Goal: Transaction & Acquisition: Purchase product/service

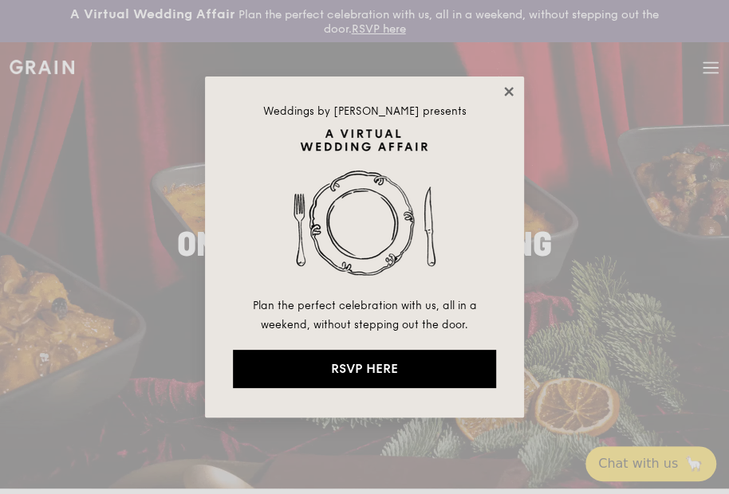
click at [513, 92] on icon at bounding box center [509, 92] width 14 height 14
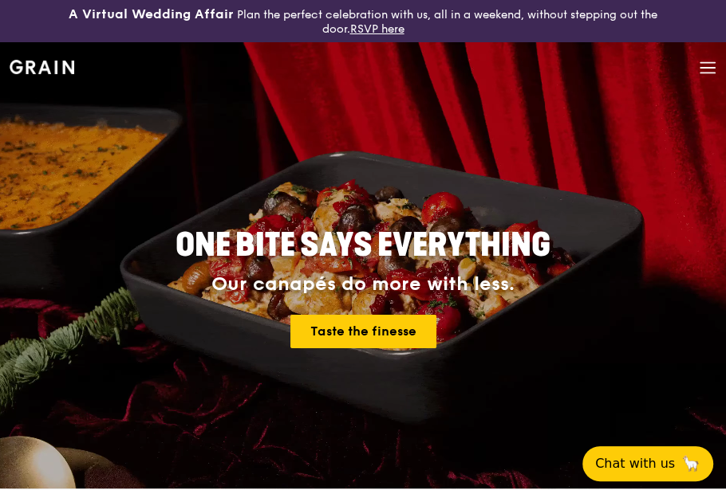
click at [705, 63] on icon at bounding box center [708, 68] width 18 height 18
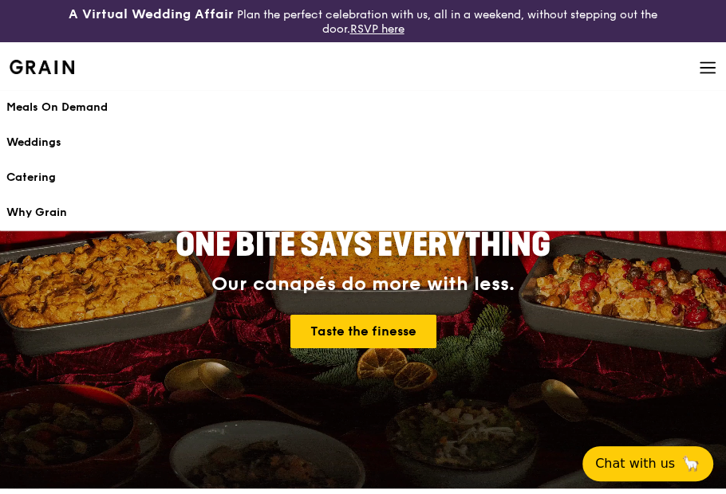
click at [88, 100] on div "Meals On Demand" at bounding box center [362, 108] width 713 height 16
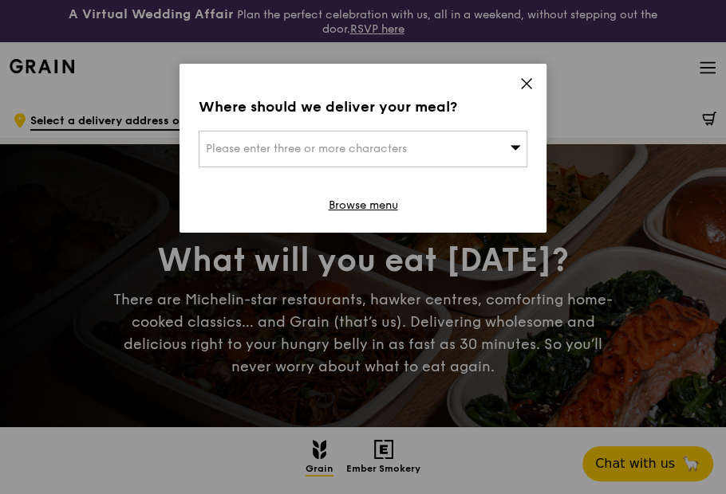
click at [376, 152] on span "Please enter three or more characters" at bounding box center [306, 149] width 201 height 14
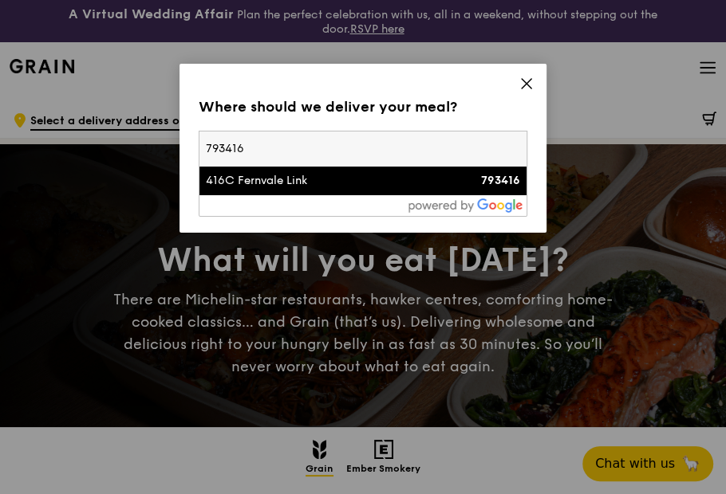
type input "793416"
click at [285, 180] on div "416C Fernvale Link" at bounding box center [324, 181] width 236 height 16
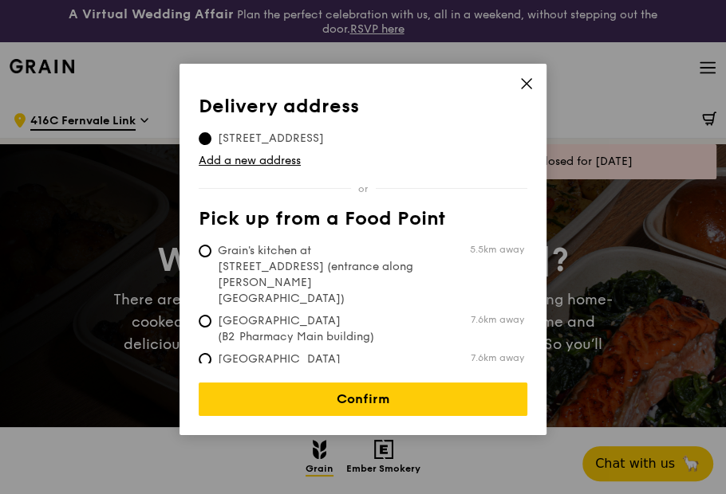
click at [337, 267] on span "Grain's kitchen at [STREET_ADDRESS] (entrance along [PERSON_NAME][GEOGRAPHIC_DA…" at bounding box center [318, 275] width 238 height 64
click at [211, 258] on input "Grain's kitchen at [STREET_ADDRESS] (entrance along [PERSON_NAME][GEOGRAPHIC_DA…" at bounding box center [205, 251] width 13 height 13
radio input "true"
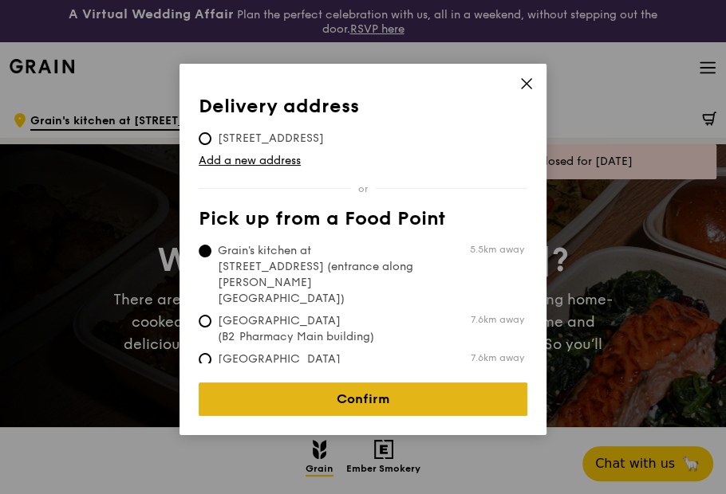
click at [385, 388] on link "Confirm" at bounding box center [363, 399] width 329 height 33
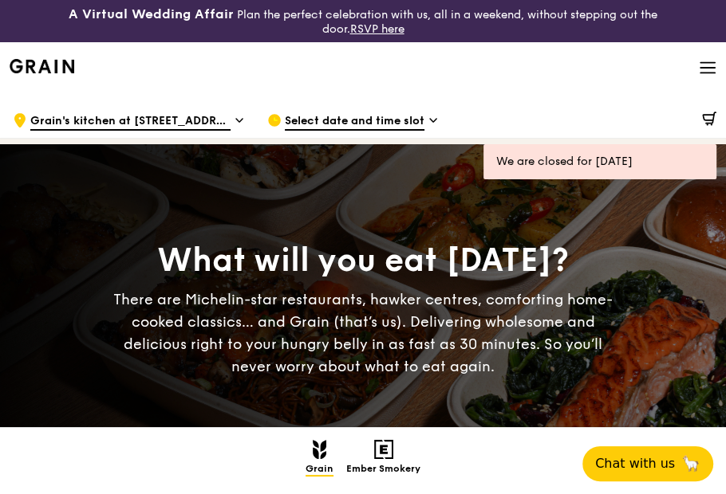
click at [353, 121] on span "Select date and time slot" at bounding box center [355, 122] width 140 height 18
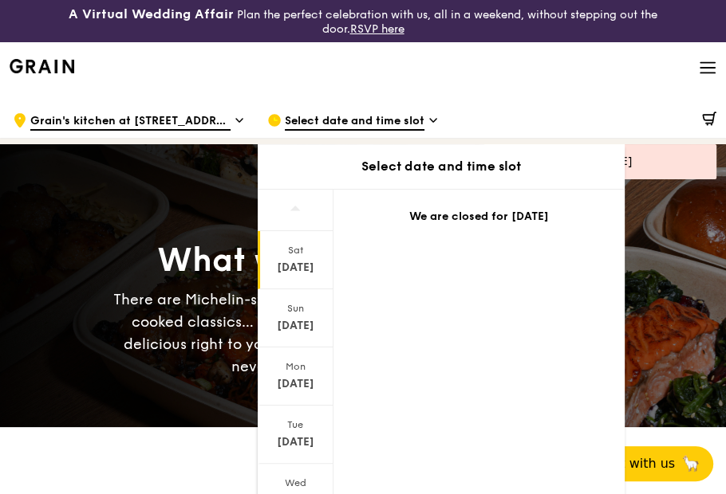
click at [293, 251] on div "Sat" at bounding box center [295, 250] width 71 height 13
click at [293, 252] on div "Sat" at bounding box center [295, 250] width 71 height 13
click at [293, 262] on div "[DATE]" at bounding box center [295, 268] width 71 height 16
click at [293, 314] on div "[DATE]" at bounding box center [296, 318] width 76 height 58
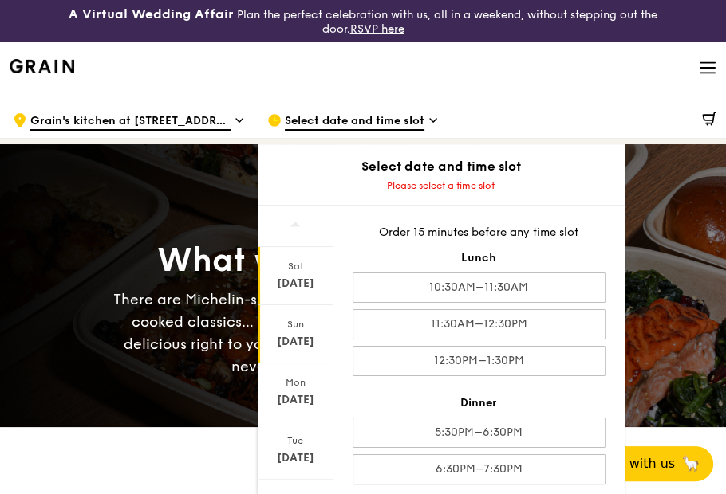
click at [298, 273] on div "[DATE]" at bounding box center [296, 276] width 76 height 58
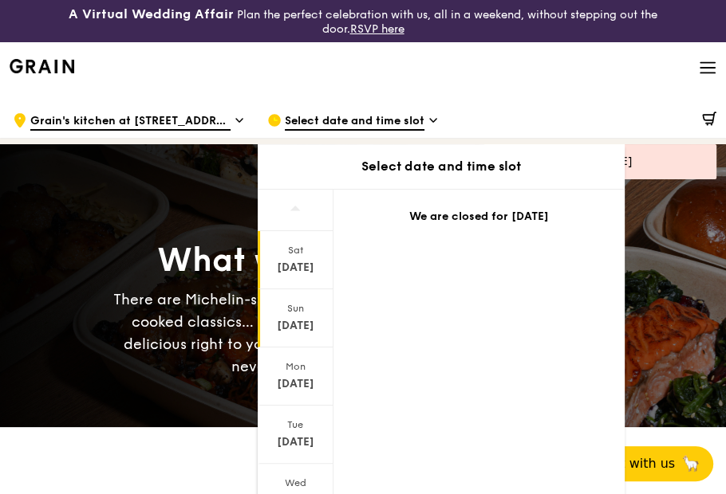
click at [298, 338] on div "[DATE]" at bounding box center [296, 318] width 76 height 58
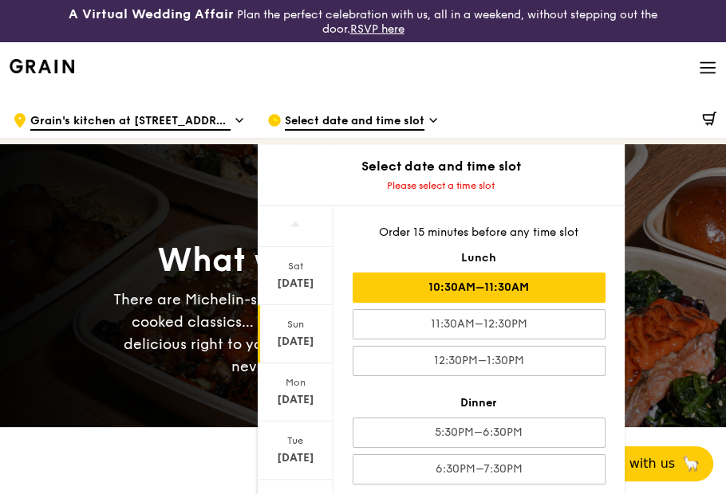
click at [431, 288] on div "10:30AM–11:30AM" at bounding box center [478, 288] width 253 height 30
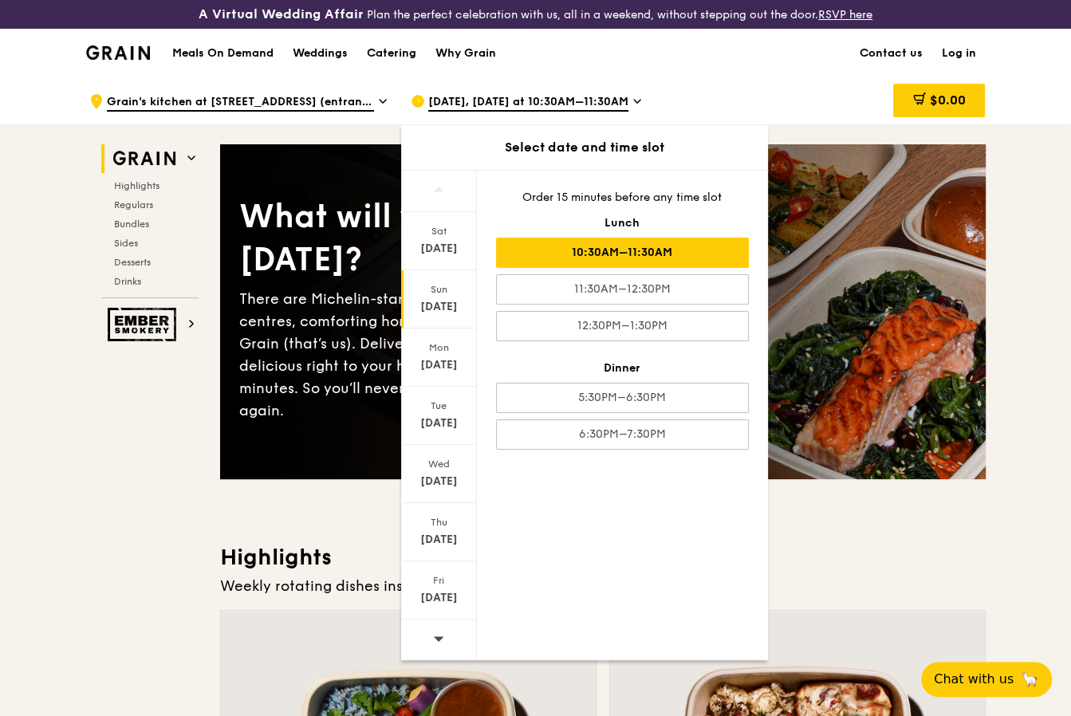
scroll to position [212, 0]
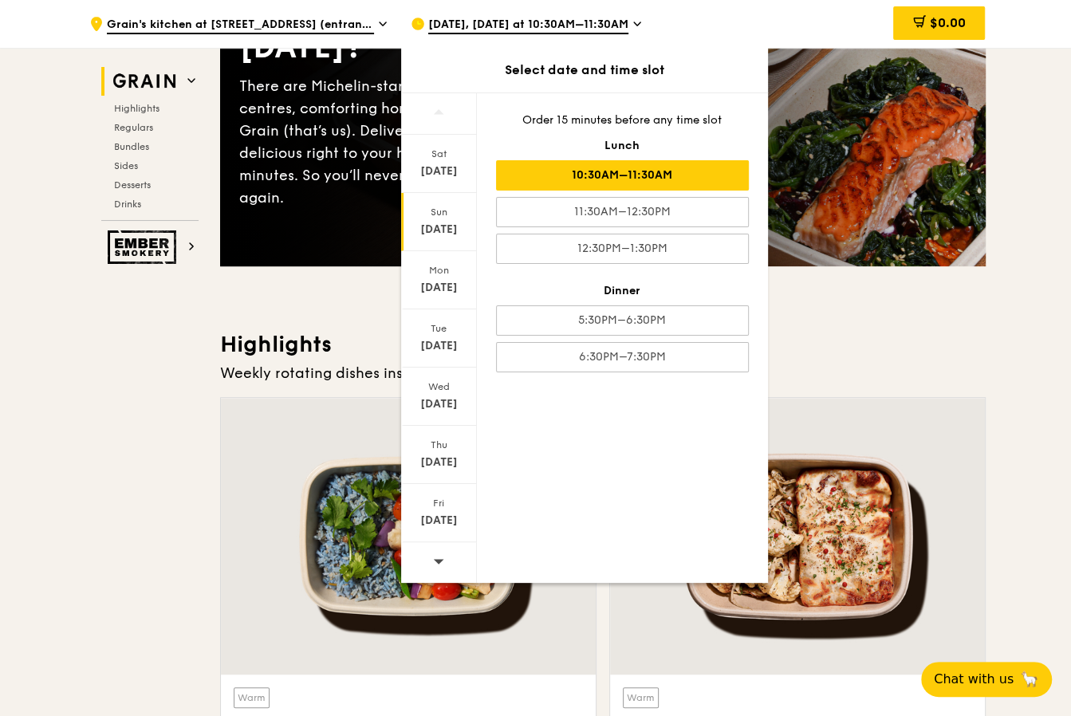
click at [725, 343] on h3 "Highlights" at bounding box center [603, 344] width 766 height 29
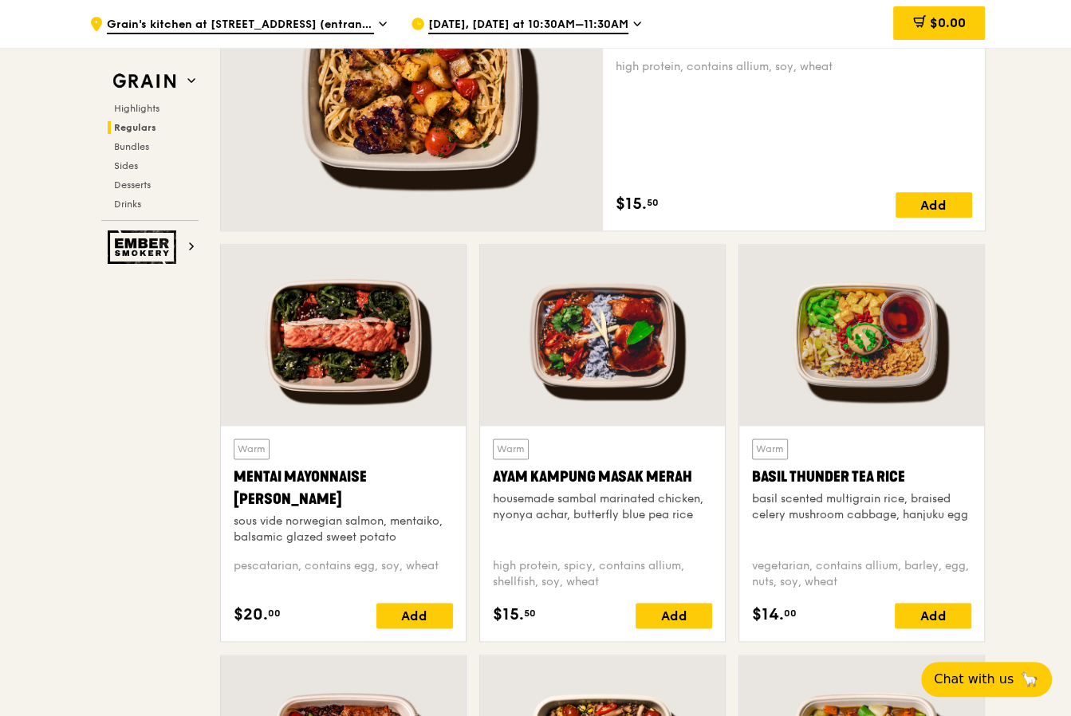
scroll to position [1488, 0]
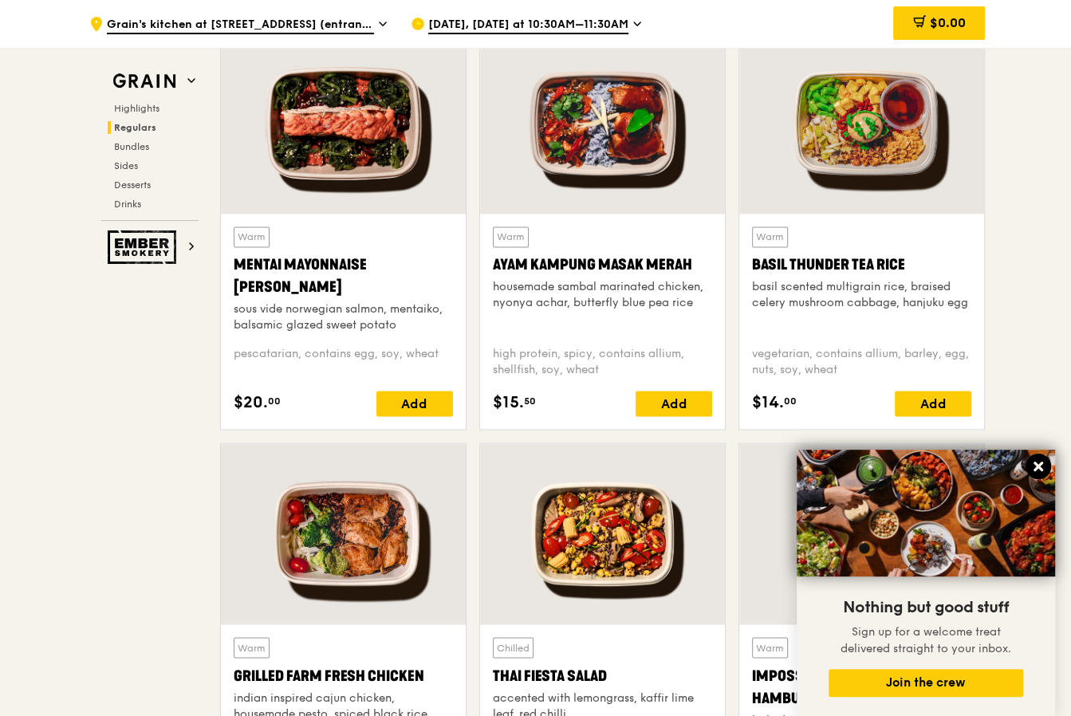
click at [725, 463] on button at bounding box center [1038, 467] width 26 height 26
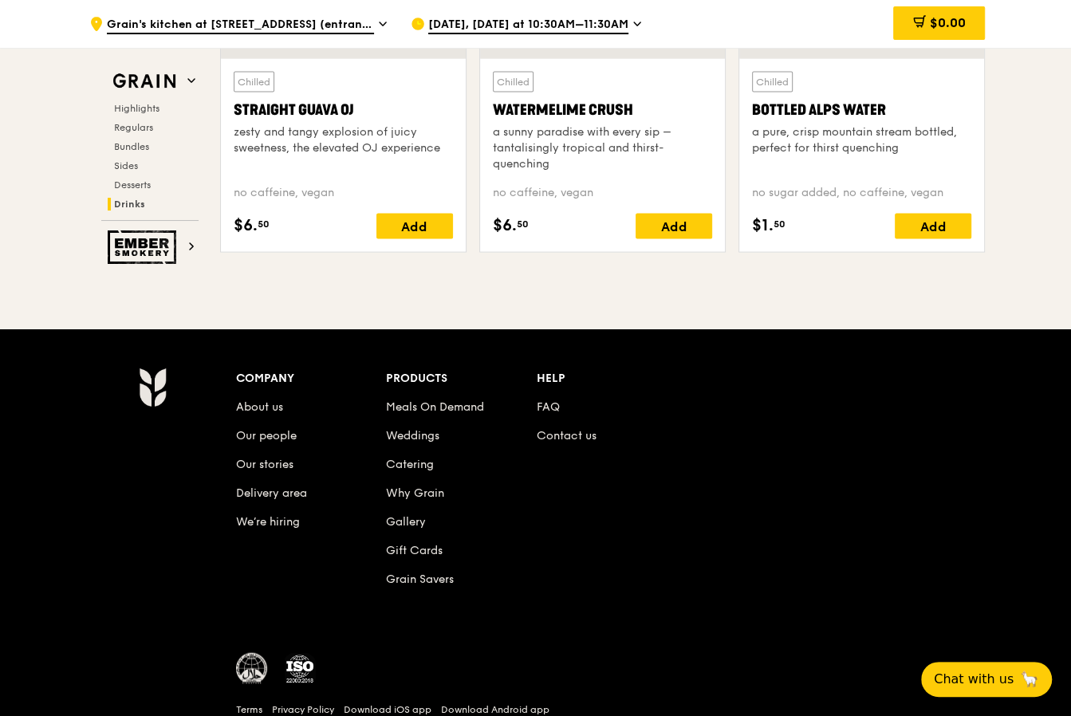
scroll to position [6640, 0]
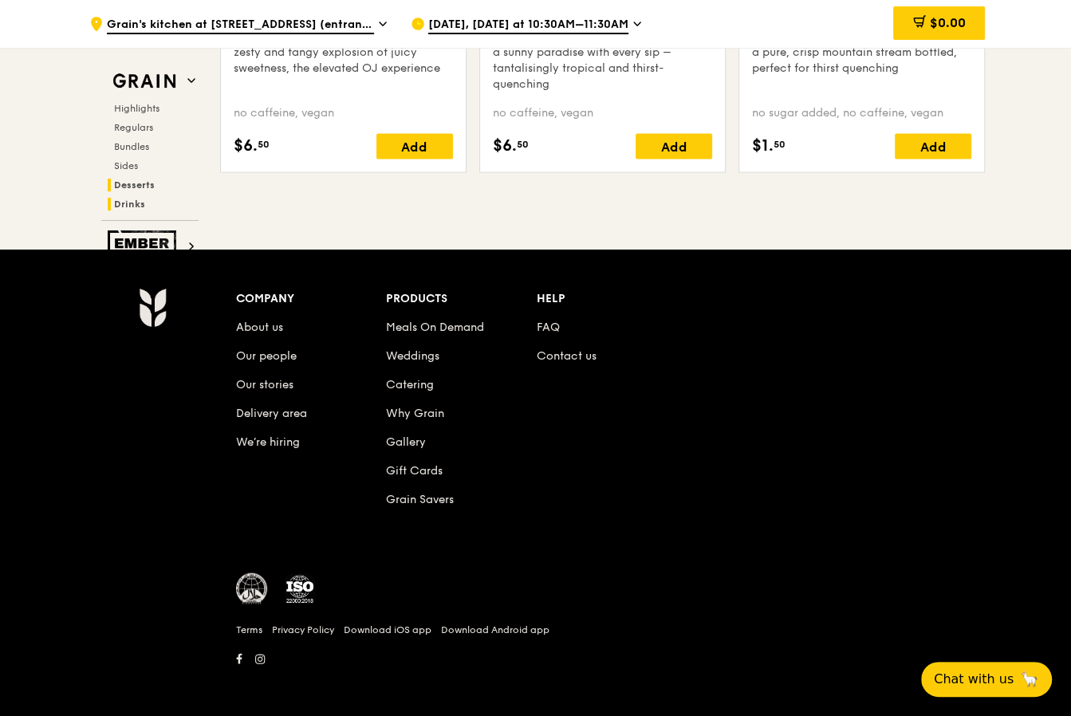
click at [138, 186] on span "Desserts" at bounding box center [134, 184] width 41 height 11
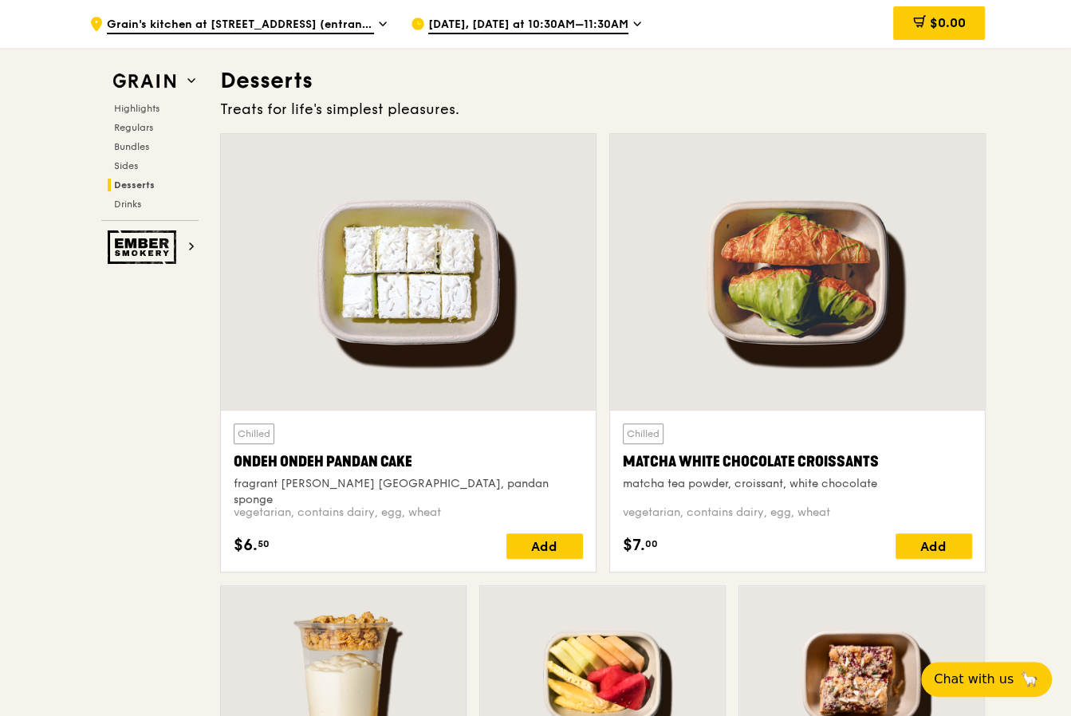
scroll to position [4587, 0]
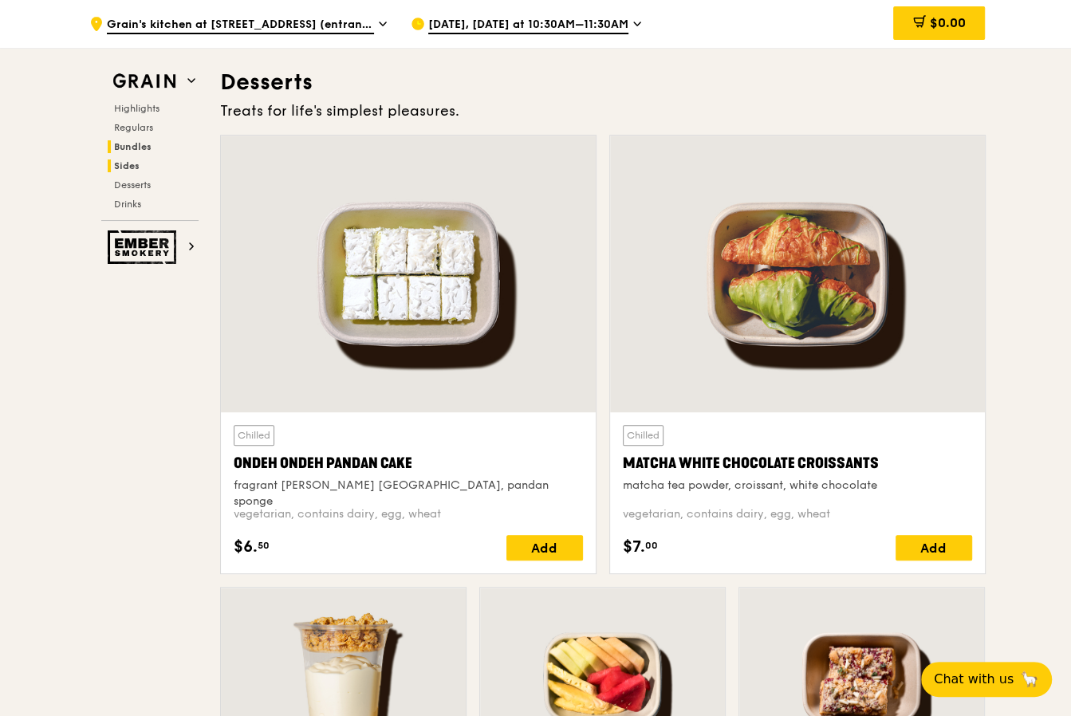
click at [119, 149] on span "Bundles" at bounding box center [132, 146] width 37 height 11
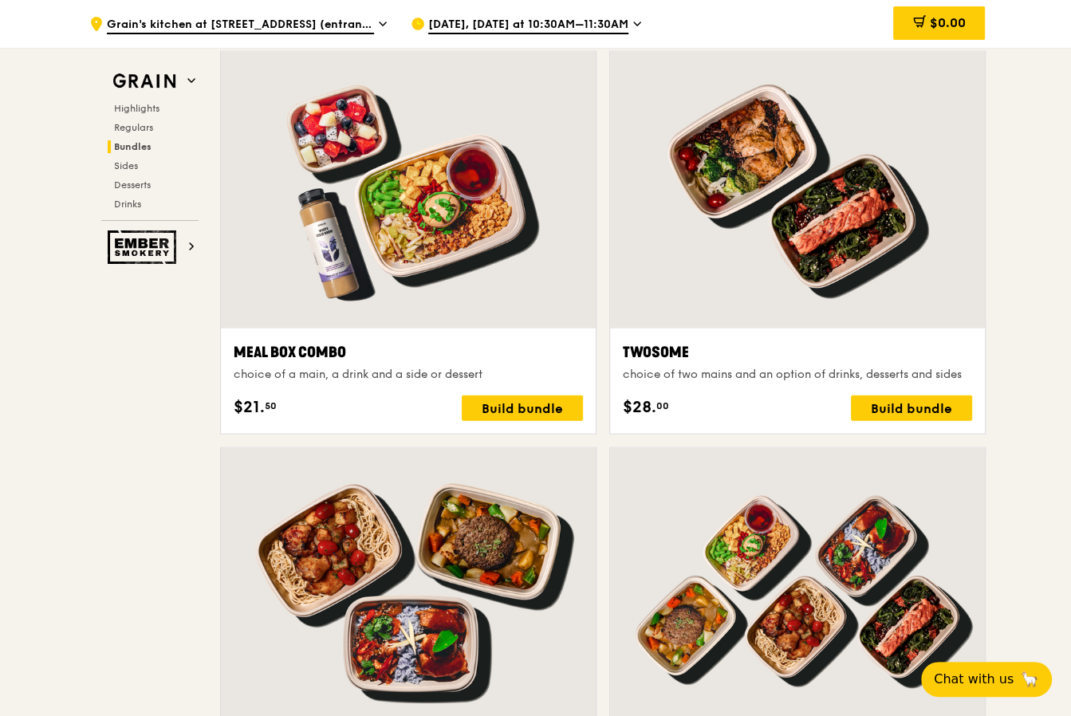
scroll to position [2340, 0]
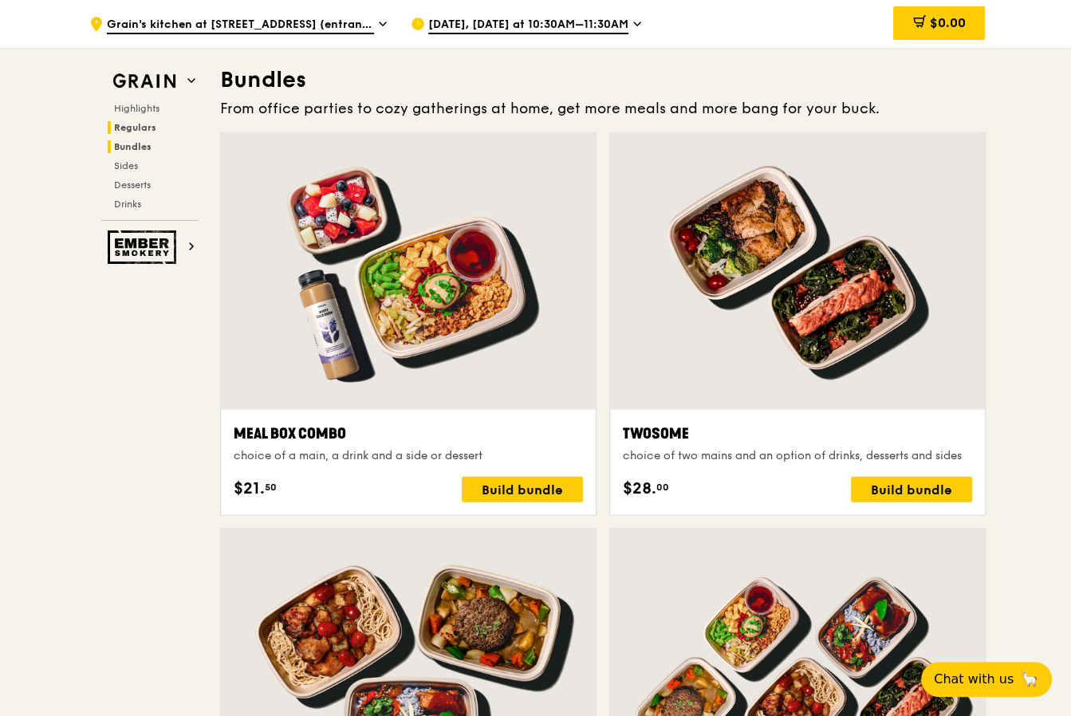
click at [116, 132] on span "Regulars" at bounding box center [135, 127] width 42 height 11
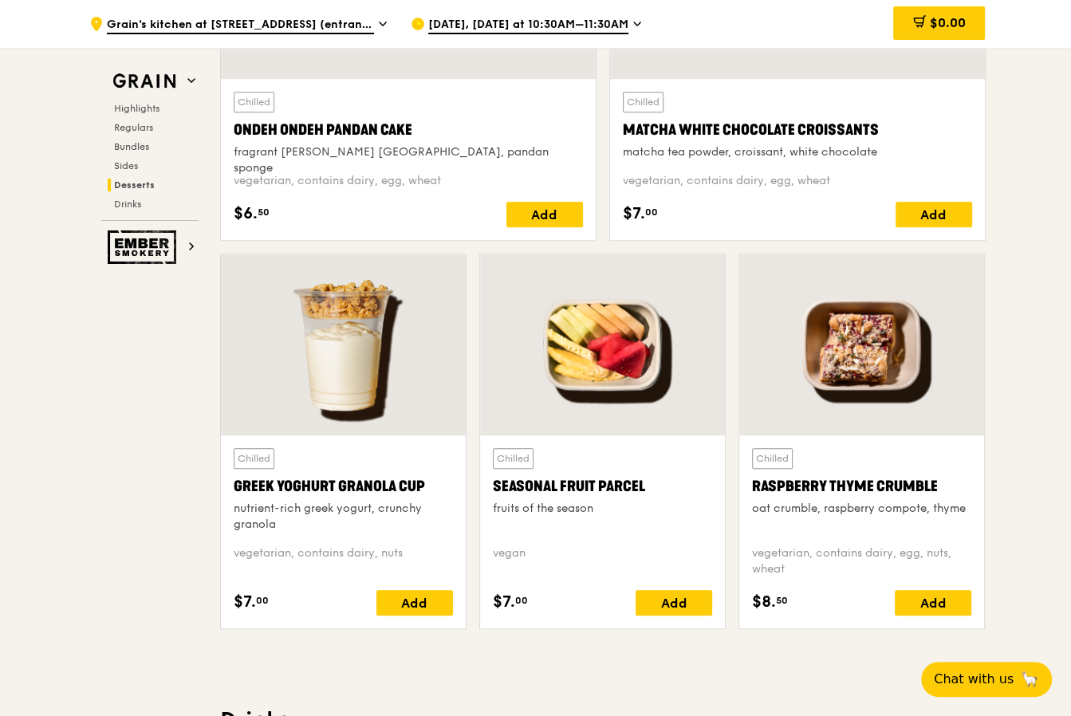
scroll to position [5345, 0]
